Goal: Task Accomplishment & Management: Use online tool/utility

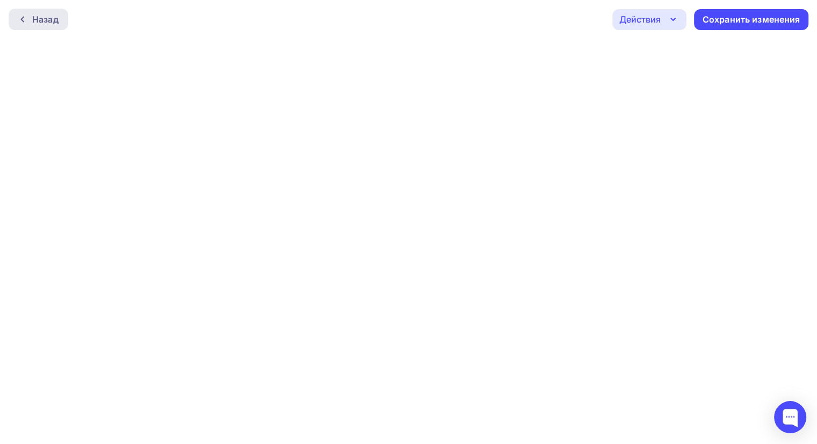
click at [40, 20] on div "Назад" at bounding box center [45, 19] width 26 height 13
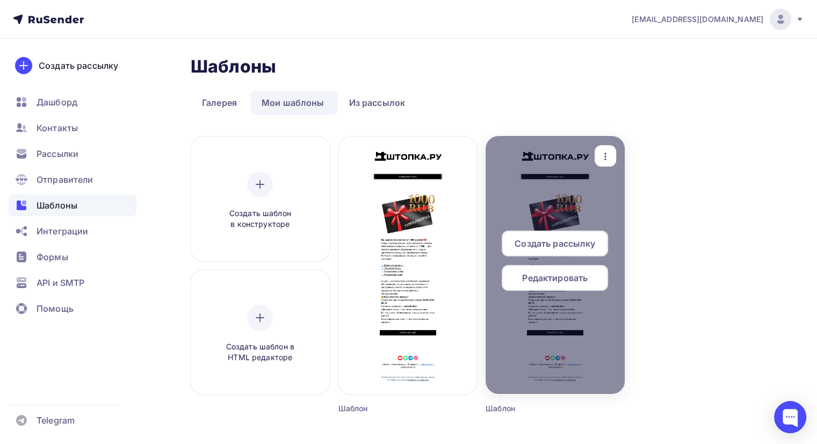
click at [578, 280] on span "Редактировать" at bounding box center [555, 277] width 66 height 13
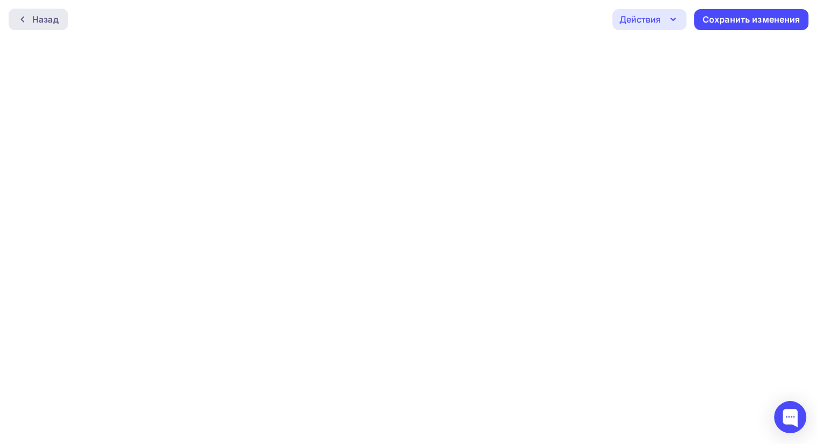
click at [41, 18] on div "Назад" at bounding box center [45, 19] width 26 height 13
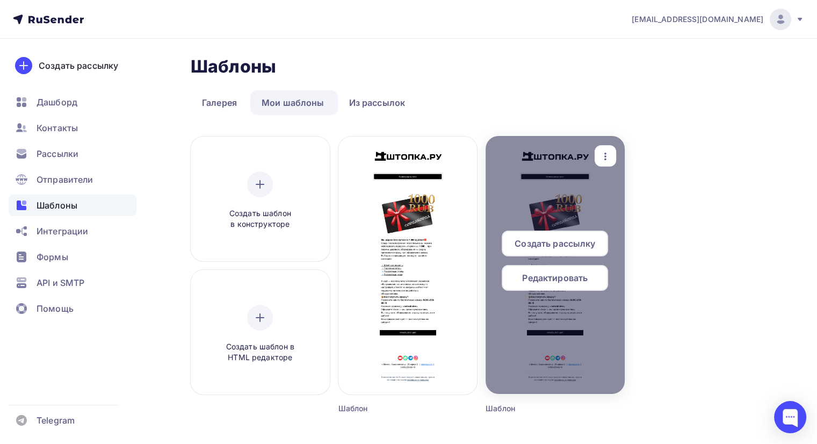
click at [610, 157] on icon "button" at bounding box center [605, 156] width 13 height 13
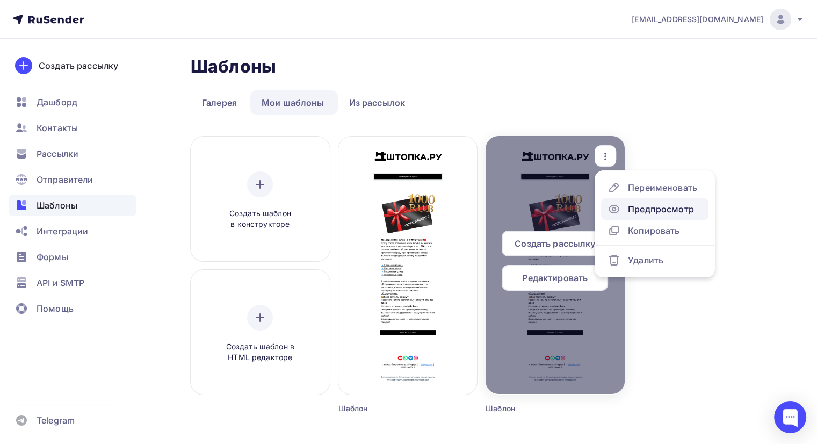
click at [645, 210] on div "Предпросмотр" at bounding box center [661, 209] width 66 height 13
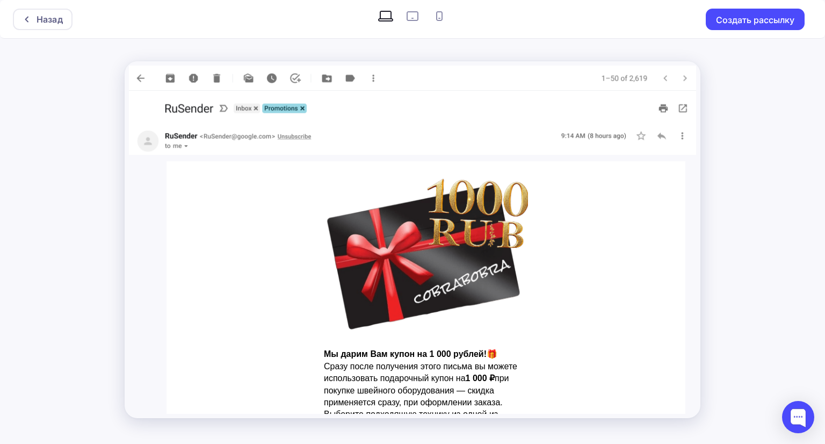
scroll to position [54, 0]
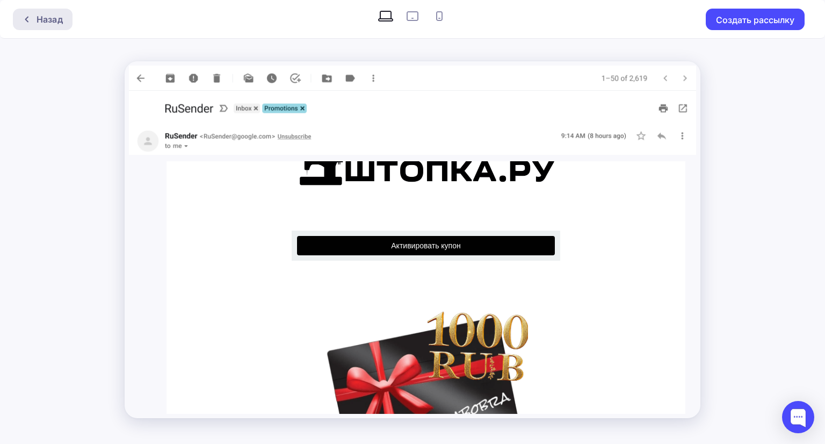
click at [48, 13] on div "Назад" at bounding box center [50, 19] width 26 height 13
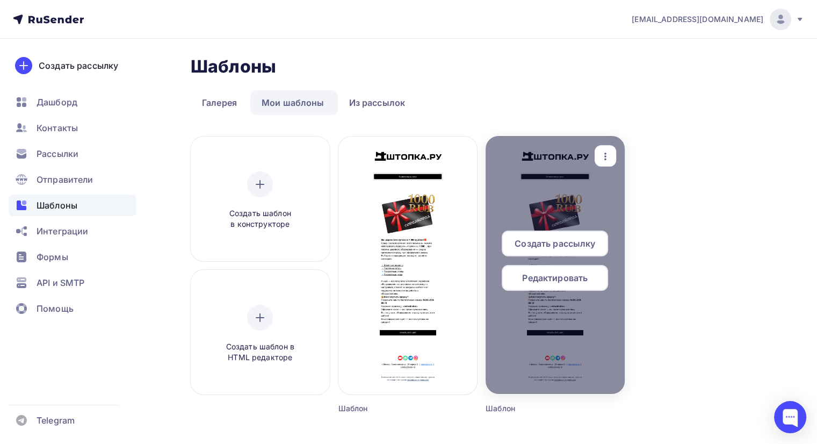
click at [610, 159] on icon "button" at bounding box center [605, 156] width 13 height 13
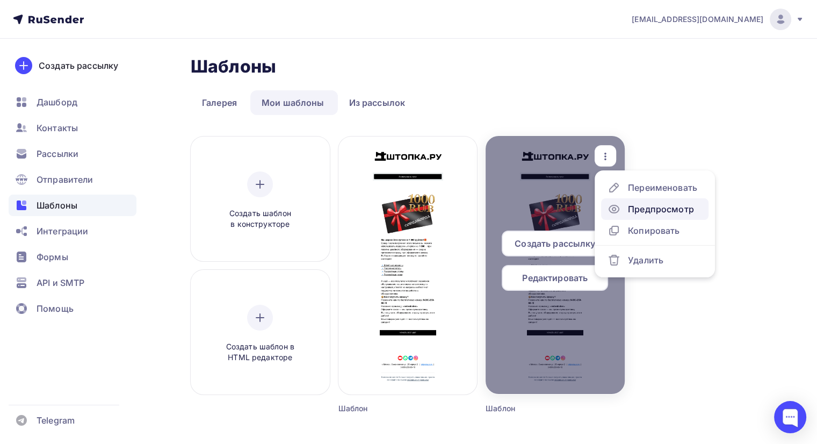
click at [648, 209] on div "Предпросмотр" at bounding box center [661, 209] width 66 height 13
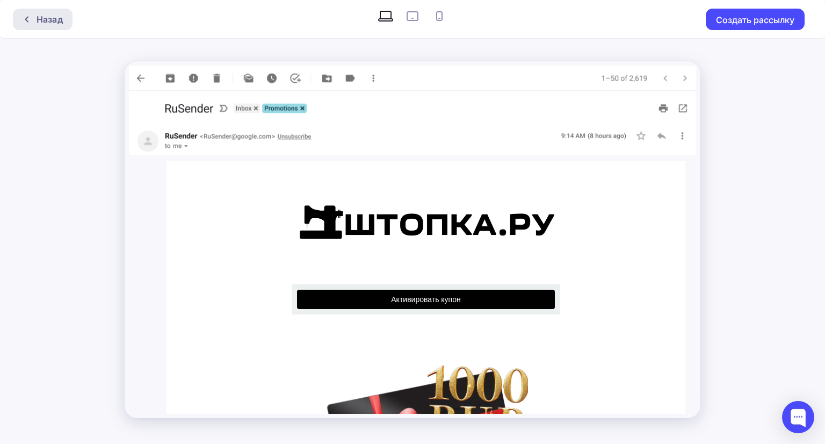
click at [34, 22] on div at bounding box center [30, 19] width 14 height 9
